Goal: Check status: Check status

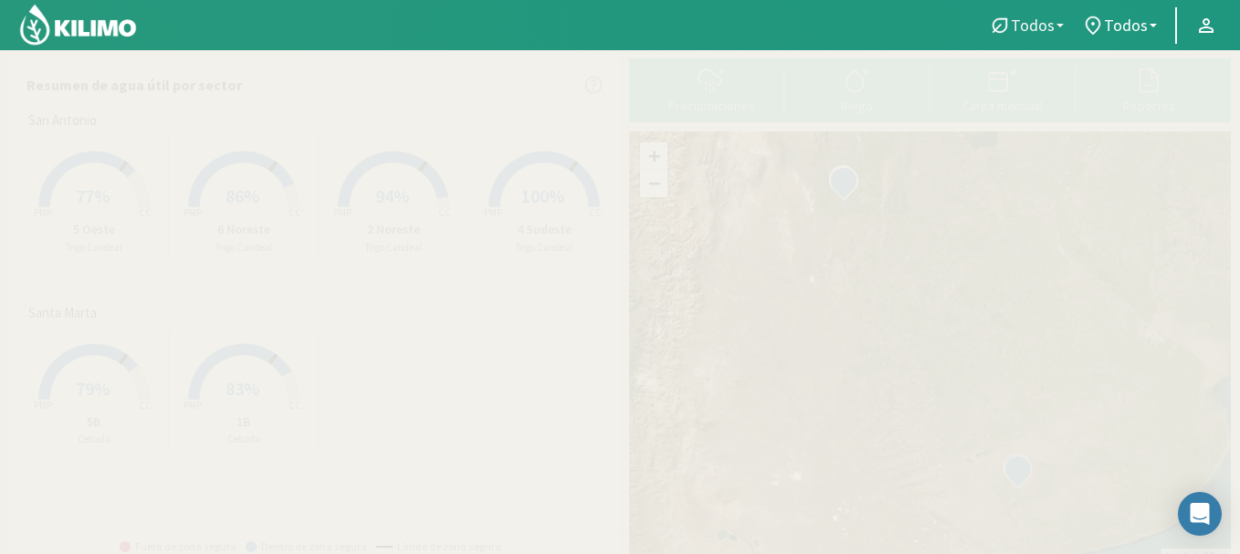
click at [1068, 24] on link "Todos" at bounding box center [1026, 25] width 93 height 35
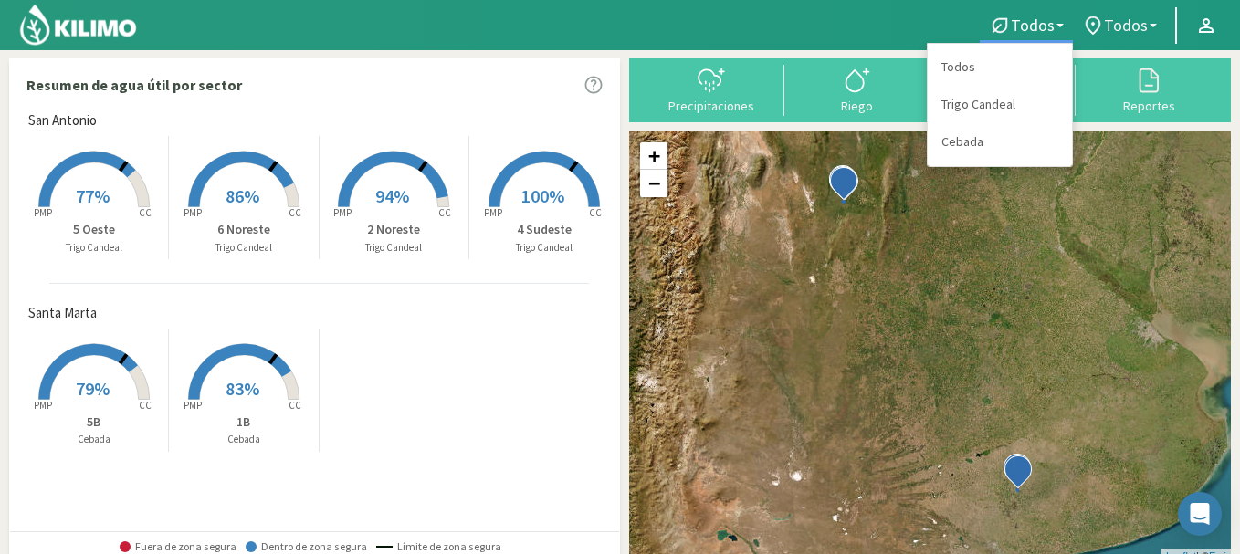
click at [1104, 32] on icon at bounding box center [1093, 26] width 22 height 22
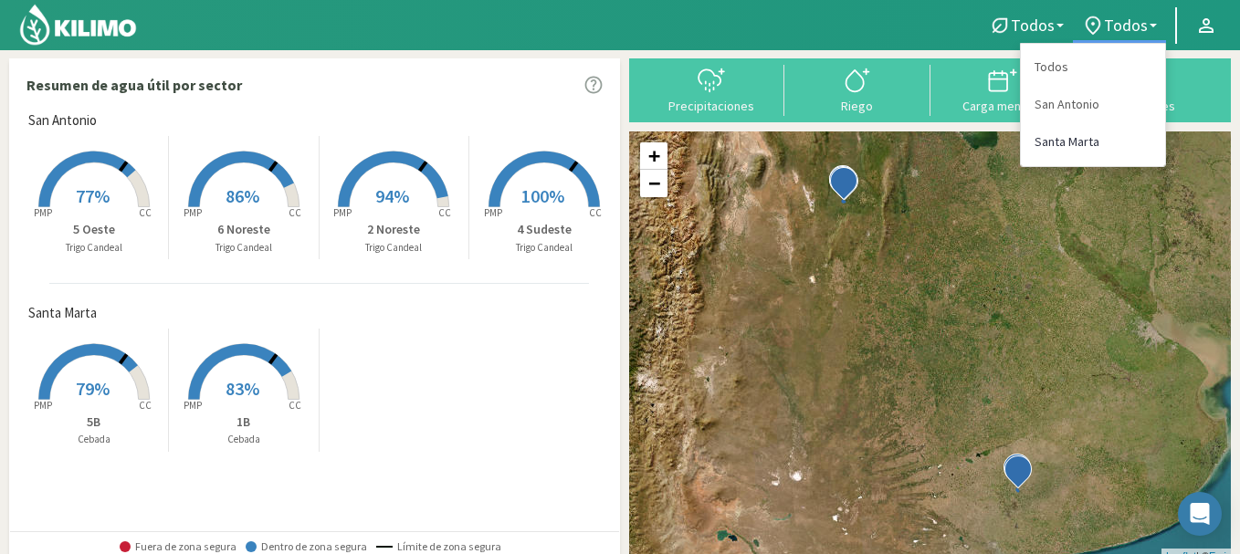
click at [1057, 136] on link "Santa Marta" at bounding box center [1093, 141] width 144 height 37
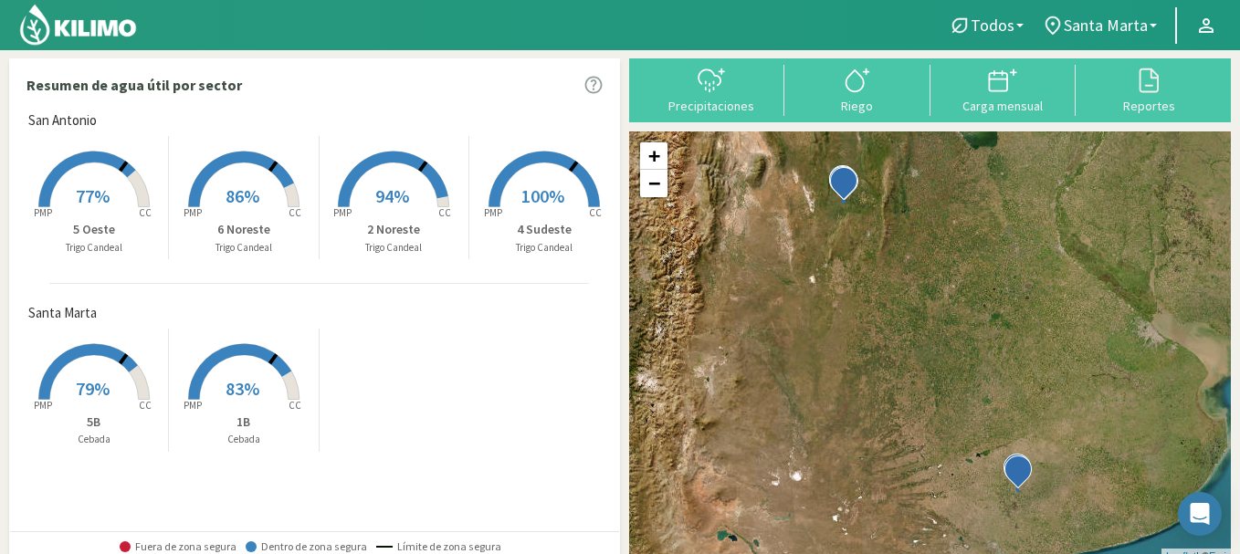
select select "1: Object"
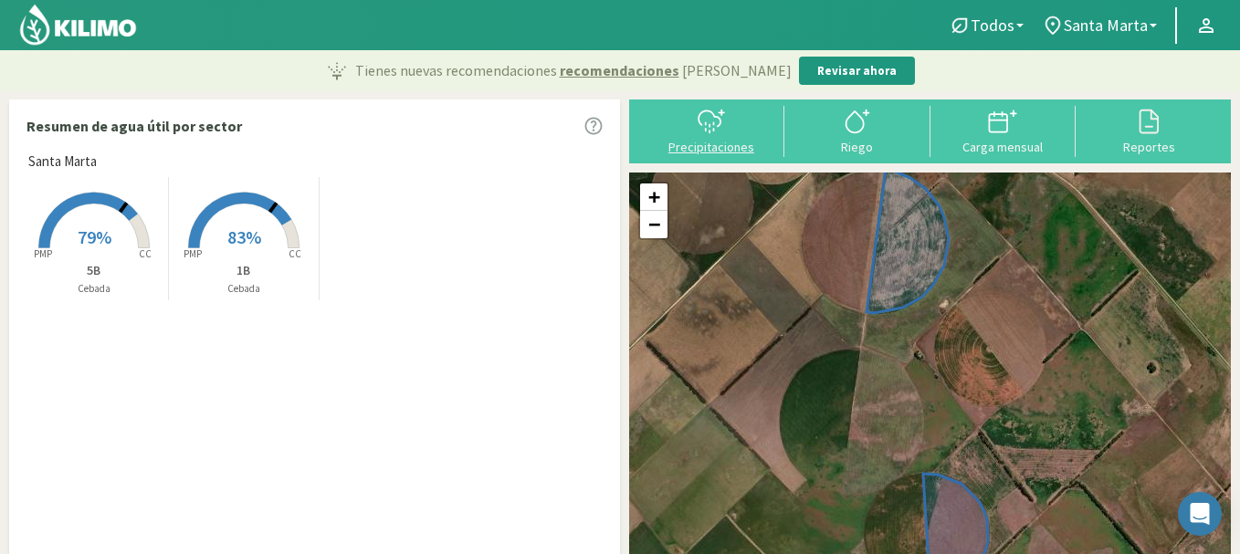
click at [717, 124] on icon at bounding box center [711, 121] width 29 height 29
select select "1: Object"
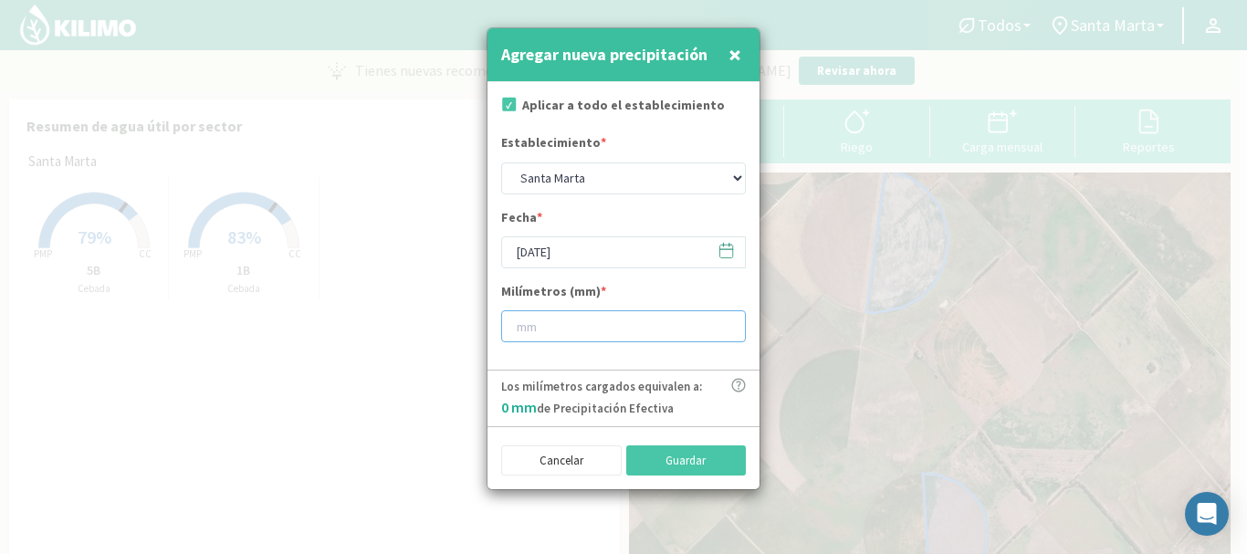
click at [558, 324] on input "number" at bounding box center [623, 327] width 245 height 32
type input "30"
click at [706, 461] on button "Guardar" at bounding box center [686, 461] width 121 height 31
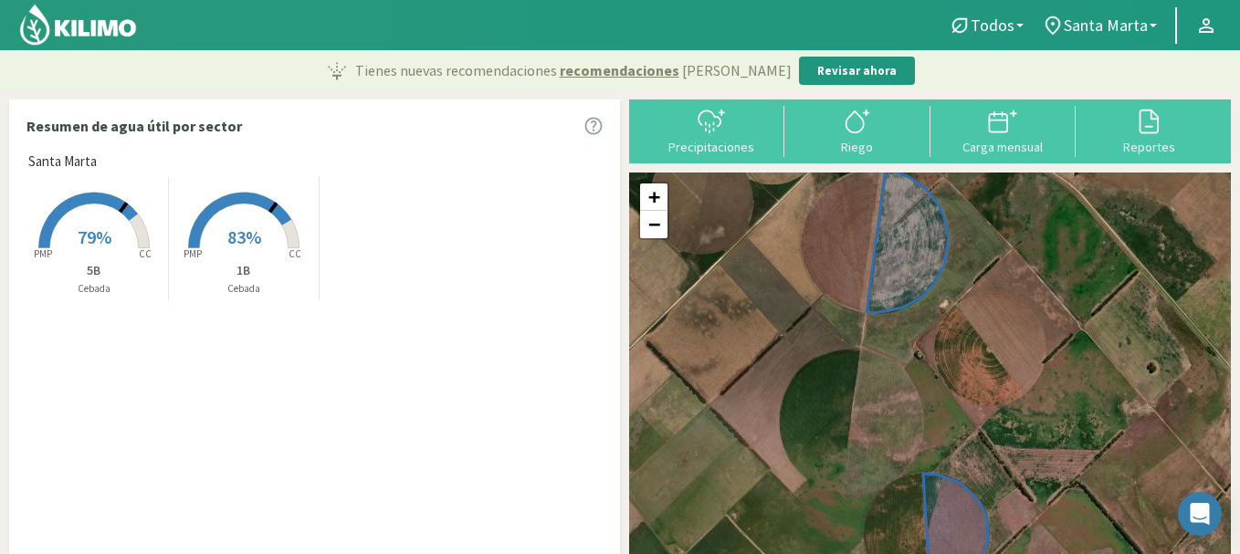
click at [91, 244] on span "79%" at bounding box center [95, 237] width 34 height 23
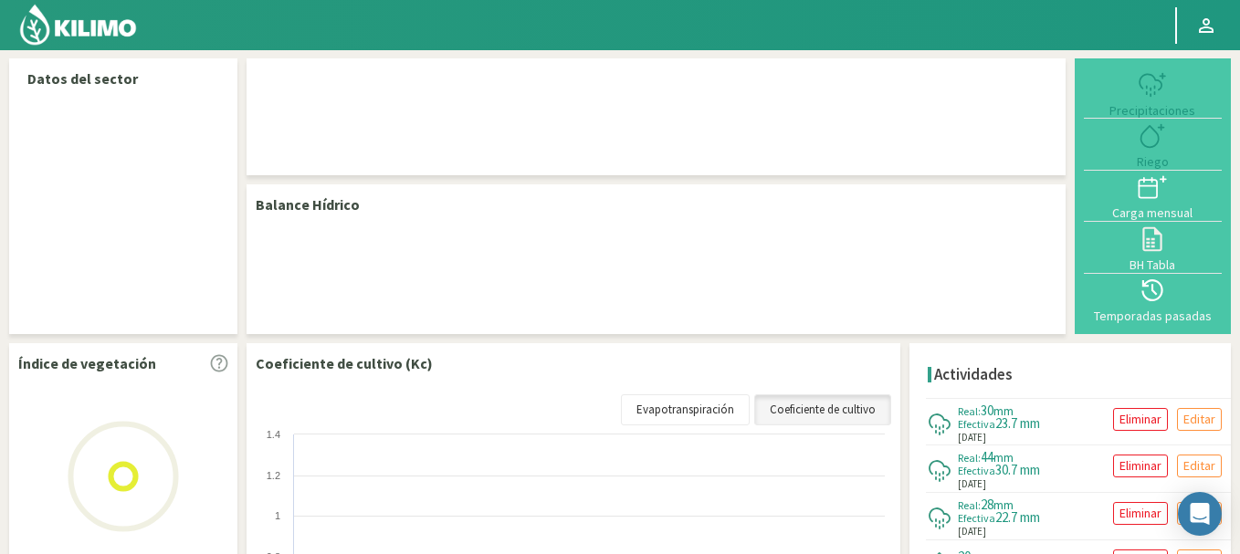
select select "1: Object"
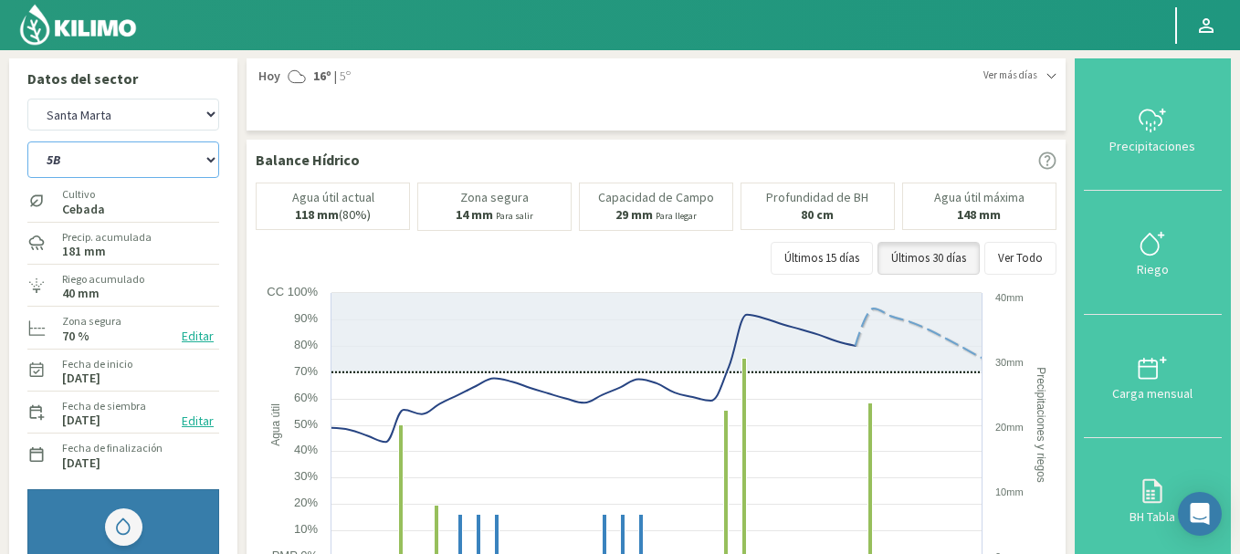
click at [137, 155] on select "1B 5B" at bounding box center [123, 160] width 192 height 37
select select "0: Object"
click at [27, 142] on select "1B 5B" at bounding box center [123, 160] width 192 height 37
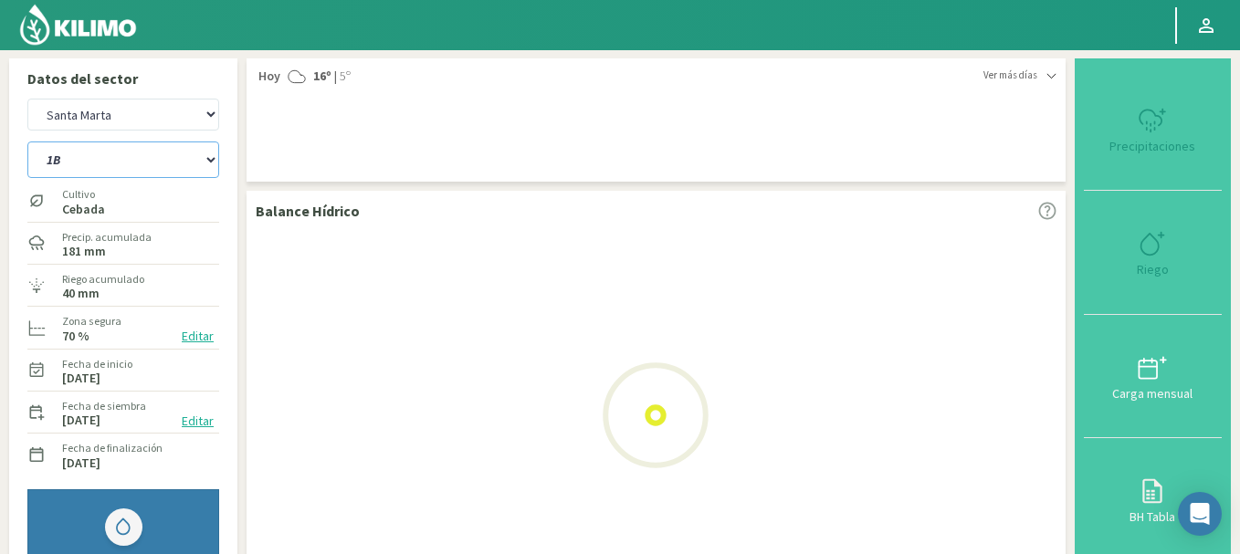
select select "3: Object"
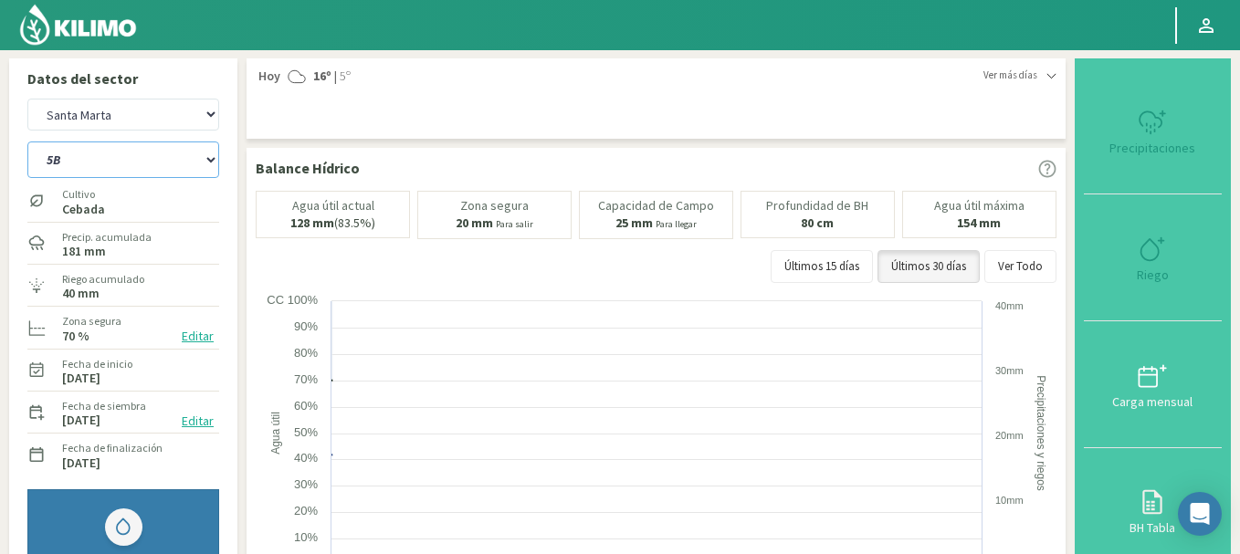
select select "2: Object"
